Goal: Register for event/course

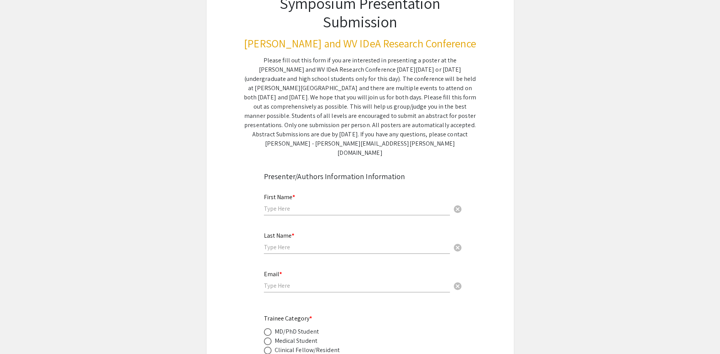
scroll to position [39, 0]
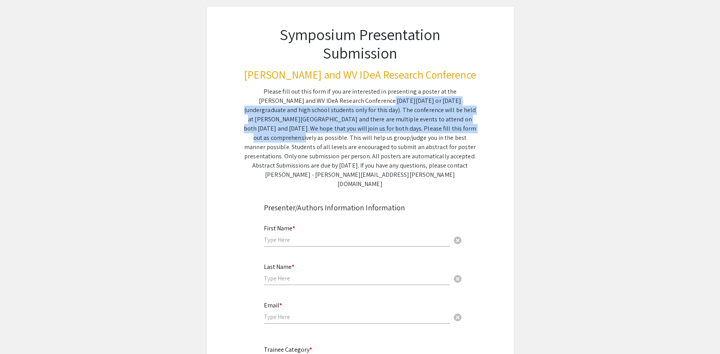
drag, startPoint x: 322, startPoint y: 103, endPoint x: 382, endPoint y: 128, distance: 64.4
click at [382, 128] on div "Please fill out this form if you are interested in presenting a poster at the […" at bounding box center [360, 138] width 233 height 102
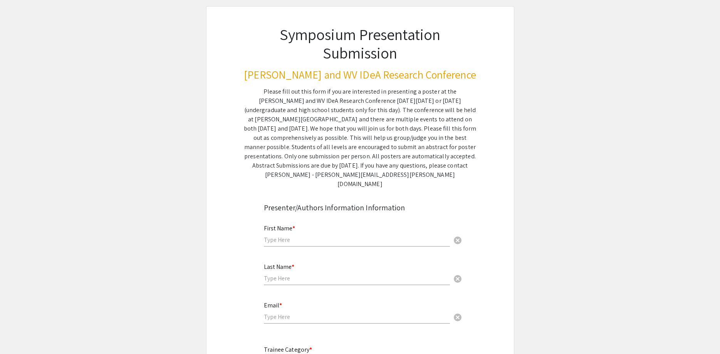
click at [387, 136] on div "Please fill out this form if you are interested in presenting a poster at the […" at bounding box center [360, 138] width 233 height 102
drag, startPoint x: 273, startPoint y: 110, endPoint x: 312, endPoint y: 112, distance: 38.6
click at [312, 112] on div "Please fill out this form if you are interested in presenting a poster at the […" at bounding box center [360, 138] width 233 height 102
click at [314, 112] on div "Please fill out this form if you are interested in presenting a poster at the […" at bounding box center [360, 138] width 233 height 102
click at [381, 113] on div "Please fill out this form if you are interested in presenting a poster at the […" at bounding box center [360, 138] width 233 height 102
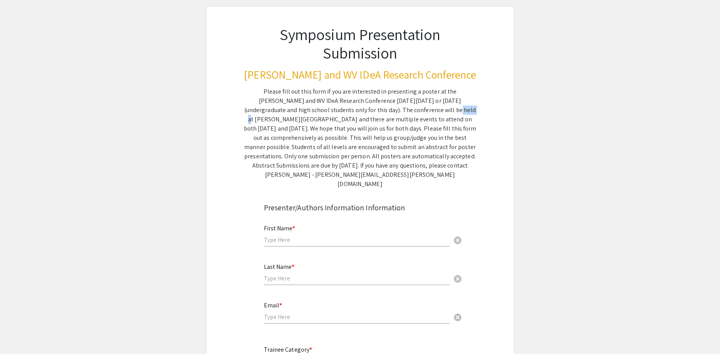
drag, startPoint x: 364, startPoint y: 111, endPoint x: 382, endPoint y: 114, distance: 18.0
click at [382, 114] on div "Please fill out this form if you are interested in presenting a poster at the […" at bounding box center [360, 138] width 233 height 102
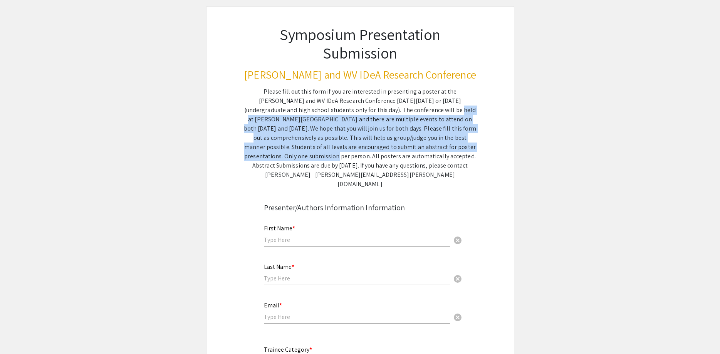
drag, startPoint x: 365, startPoint y: 110, endPoint x: 418, endPoint y: 144, distance: 62.2
click at [418, 144] on div "Please fill out this form if you are interested in presenting a poster at the […" at bounding box center [360, 138] width 233 height 102
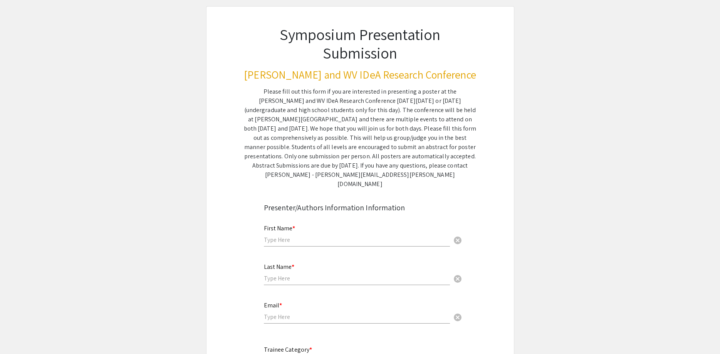
click at [422, 150] on div "Please fill out this form if you are interested in presenting a poster at the […" at bounding box center [360, 138] width 233 height 102
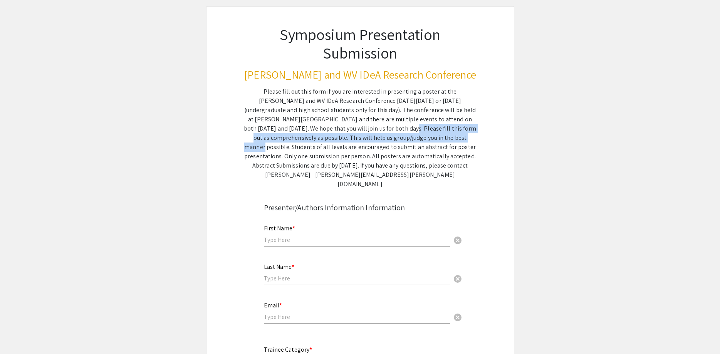
drag, startPoint x: 280, startPoint y: 127, endPoint x: 338, endPoint y: 136, distance: 59.0
click at [338, 136] on div "Please fill out this form if you are interested in presenting a poster at the […" at bounding box center [360, 138] width 233 height 102
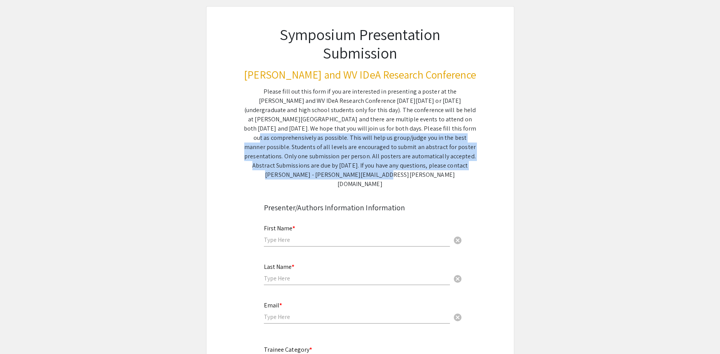
drag, startPoint x: 343, startPoint y: 126, endPoint x: 446, endPoint y: 163, distance: 108.9
click at [446, 163] on div "Please fill out this form if you are interested in presenting a poster at the […" at bounding box center [360, 138] width 233 height 102
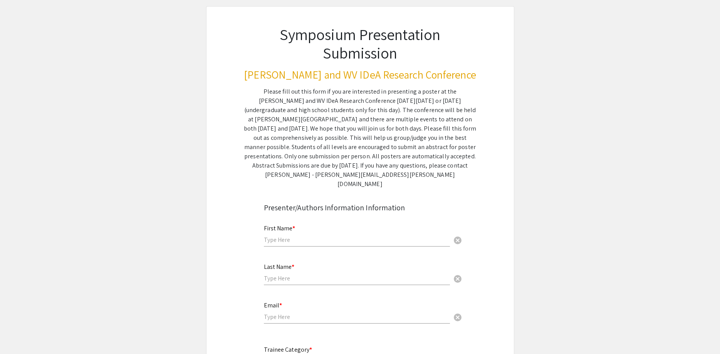
click at [440, 173] on div "Please fill out this form if you are interested in presenting a poster at the […" at bounding box center [360, 138] width 233 height 102
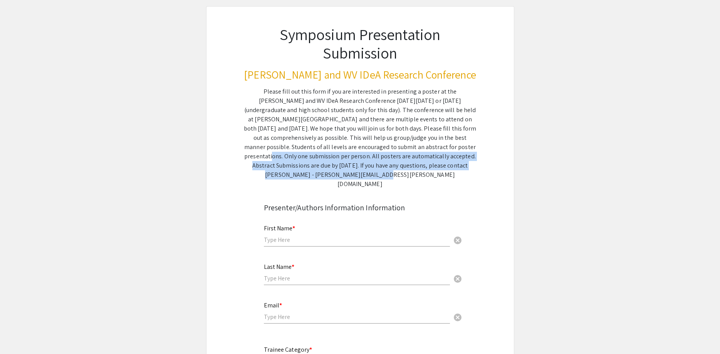
drag, startPoint x: 357, startPoint y: 148, endPoint x: 450, endPoint y: 164, distance: 93.9
click at [450, 164] on div "Please fill out this form if you are interested in presenting a poster at the […" at bounding box center [360, 138] width 233 height 102
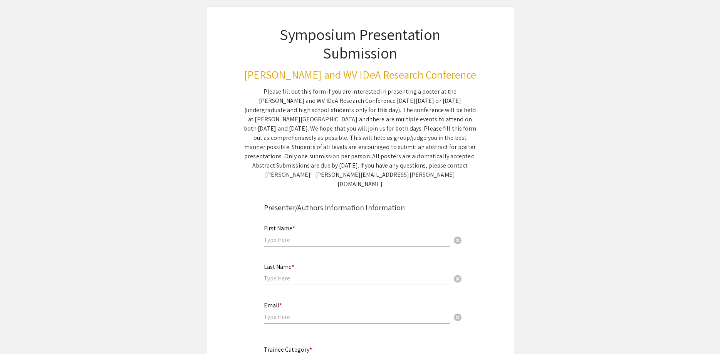
click at [464, 174] on div "Please fill out this form if you are interested in presenting a poster at the […" at bounding box center [360, 138] width 233 height 102
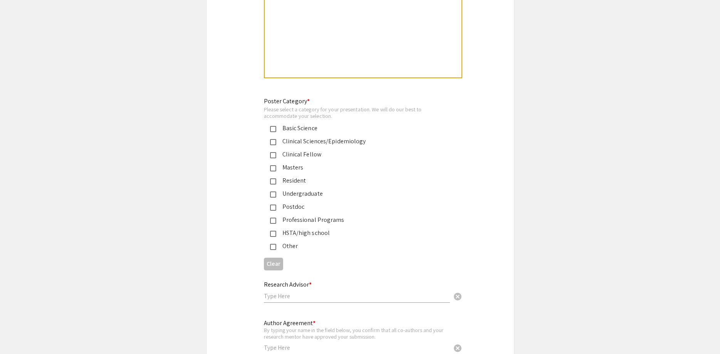
scroll to position [1812, 0]
